Goal: Obtain resource: Download file/media

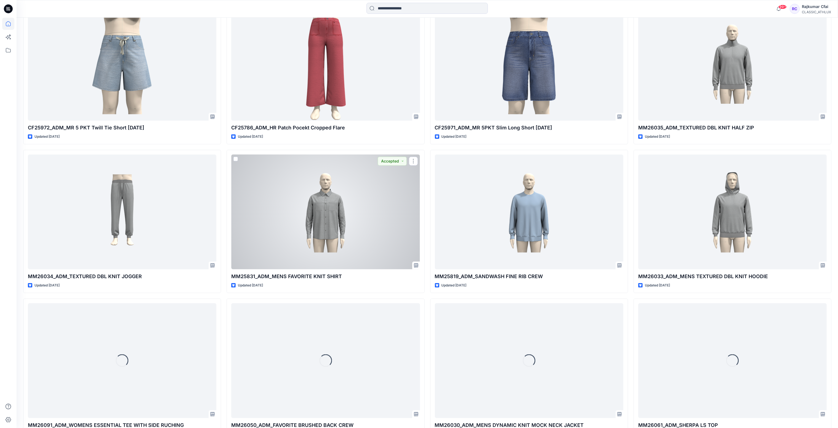
scroll to position [377, 0]
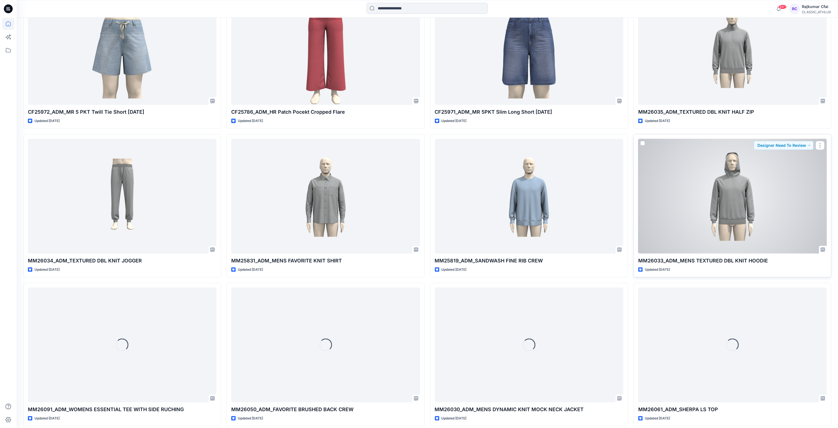
click at [741, 214] on div at bounding box center [733, 196] width 189 height 115
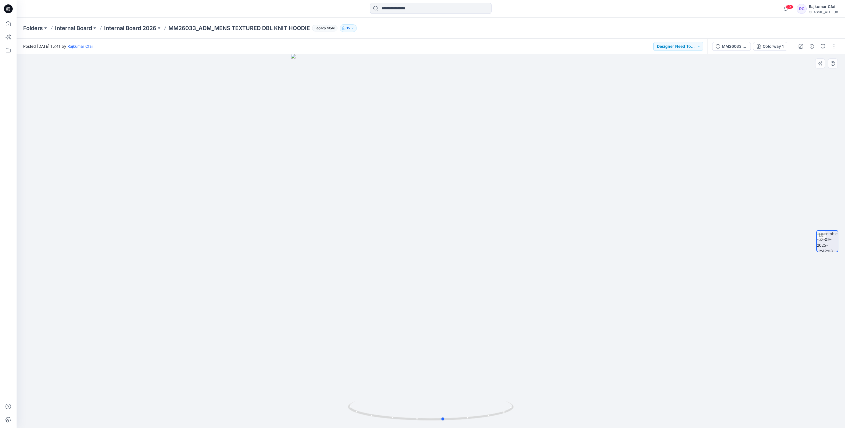
drag, startPoint x: 599, startPoint y: 375, endPoint x: 611, endPoint y: 407, distance: 34.9
click at [611, 407] on div at bounding box center [431, 241] width 828 height 374
click at [732, 47] on div "MM26033 MENS TEXTURED DBL KNIT HOODIE" at bounding box center [734, 46] width 25 height 6
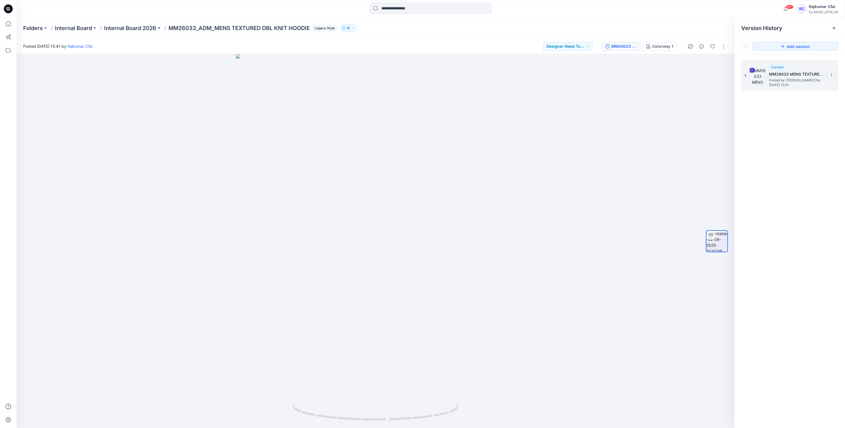
click at [832, 76] on icon at bounding box center [831, 75] width 4 height 4
click at [806, 87] on span "Download Source BW File" at bounding box center [803, 86] width 46 height 7
click at [832, 74] on icon at bounding box center [831, 75] width 4 height 4
drag, startPoint x: 629, startPoint y: 119, endPoint x: 763, endPoint y: 36, distance: 157.7
click at [642, 115] on div at bounding box center [376, 241] width 718 height 374
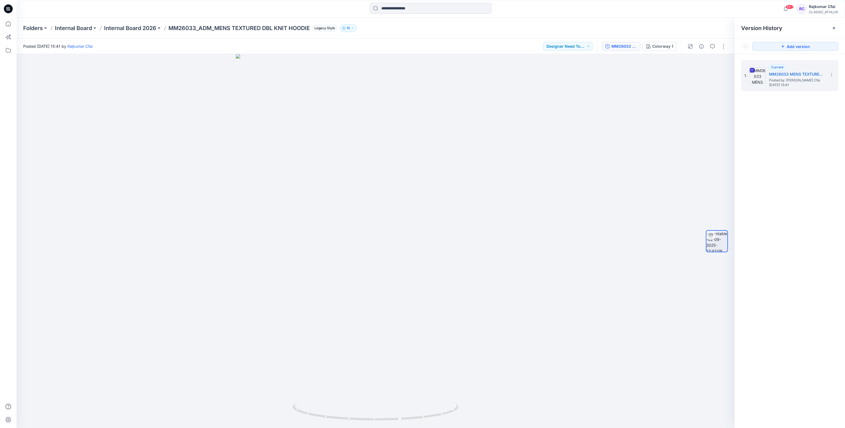
click at [8, 9] on icon at bounding box center [7, 9] width 2 height 0
